Goal: Transaction & Acquisition: Purchase product/service

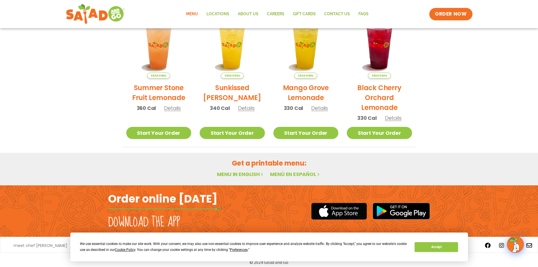
scroll to position [293, 0]
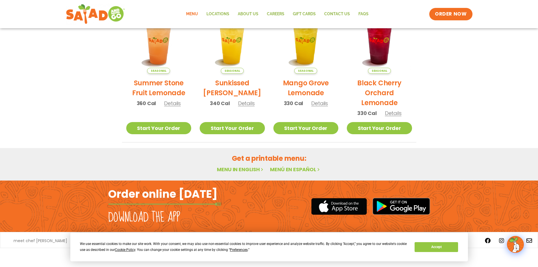
click at [251, 169] on link "Menu in English" at bounding box center [240, 169] width 47 height 7
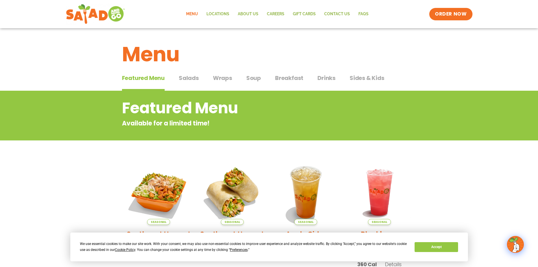
click at [192, 77] on span "Salads" at bounding box center [189, 78] width 20 height 8
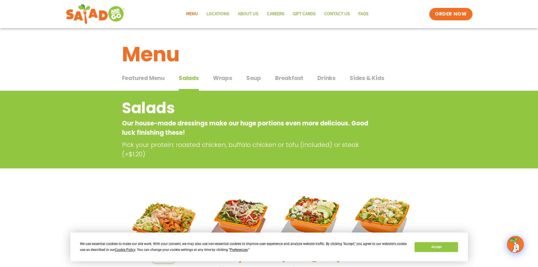
click at [220, 78] on span "Wraps" at bounding box center [222, 78] width 19 height 8
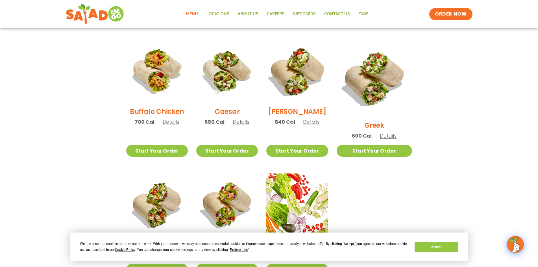
scroll to position [263, 0]
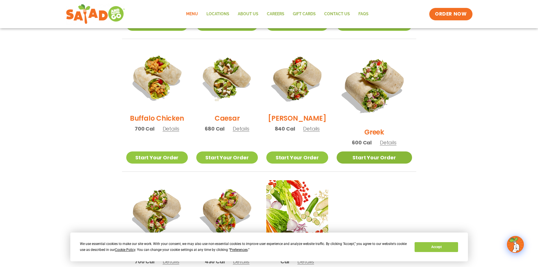
click at [384, 151] on link "Start Your Order" at bounding box center [373, 157] width 75 height 12
